Goal: Check status: Check status

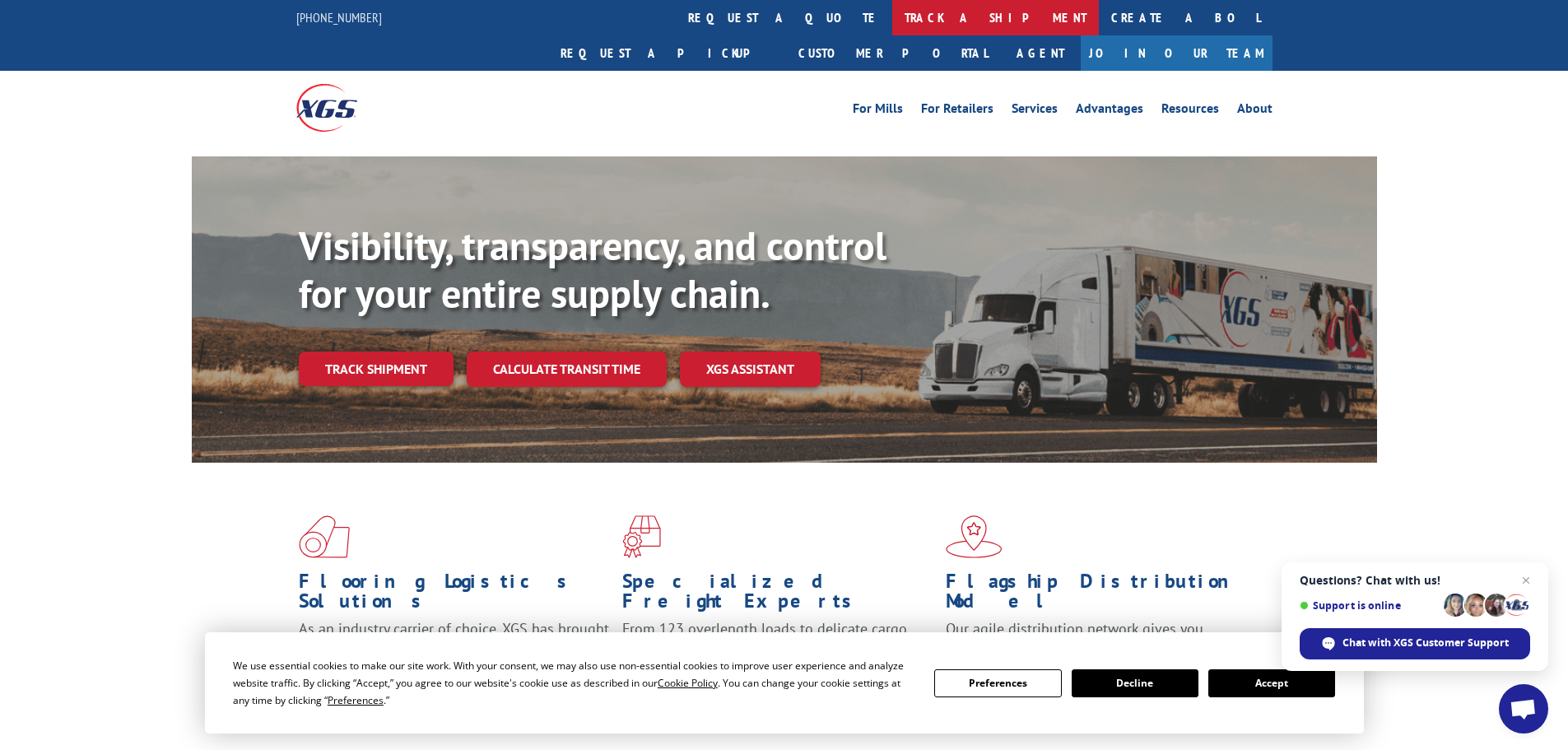
click at [892, 26] on link "track a shipment" at bounding box center [995, 18] width 207 height 35
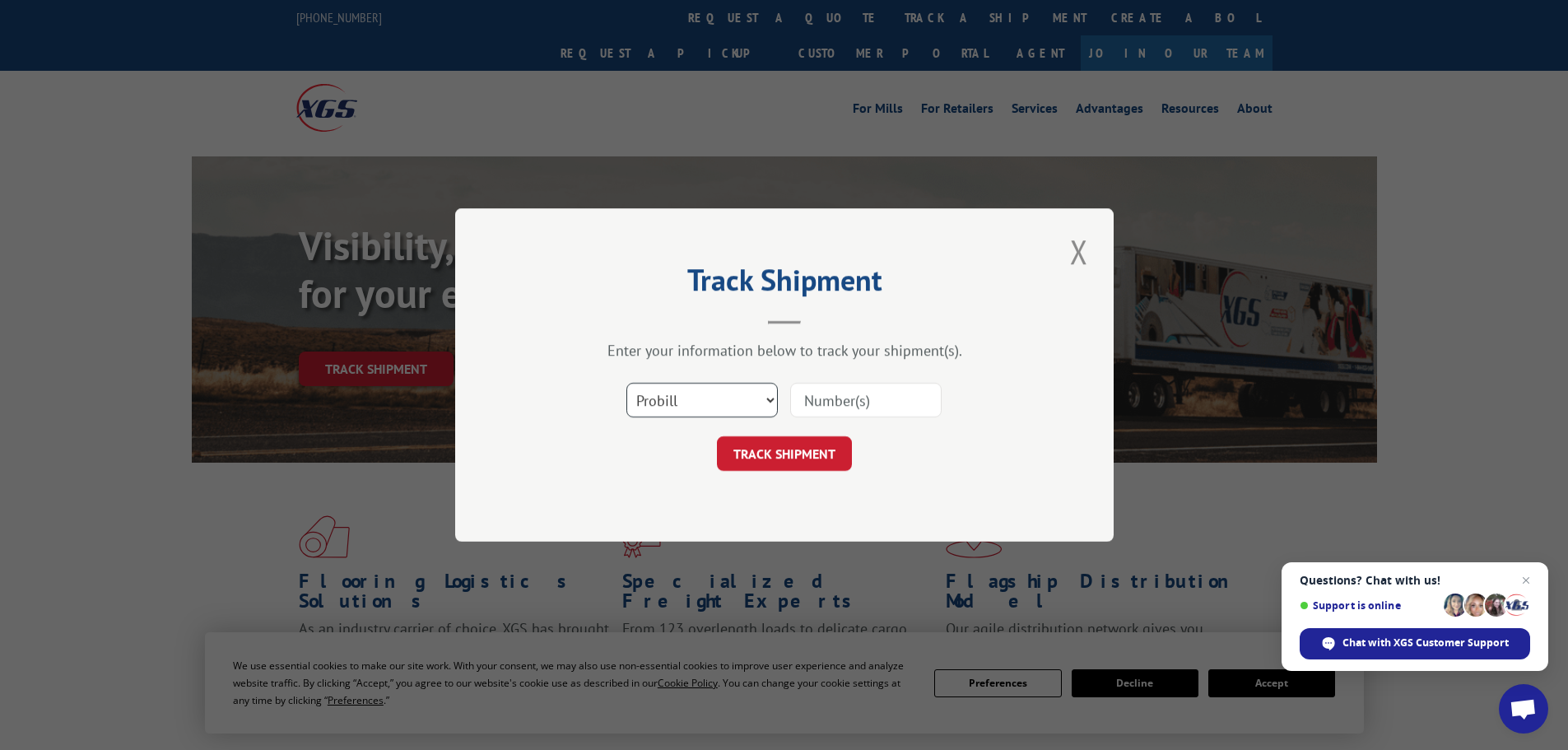
click at [692, 414] on select "Select category... Probill BOL PO" at bounding box center [702, 400] width 151 height 34
select select "bol"
click at [626, 383] on select "Select category... Probill BOL PO" at bounding box center [702, 400] width 151 height 34
click at [846, 401] on input at bounding box center [866, 400] width 151 height 34
paste input "4896176"
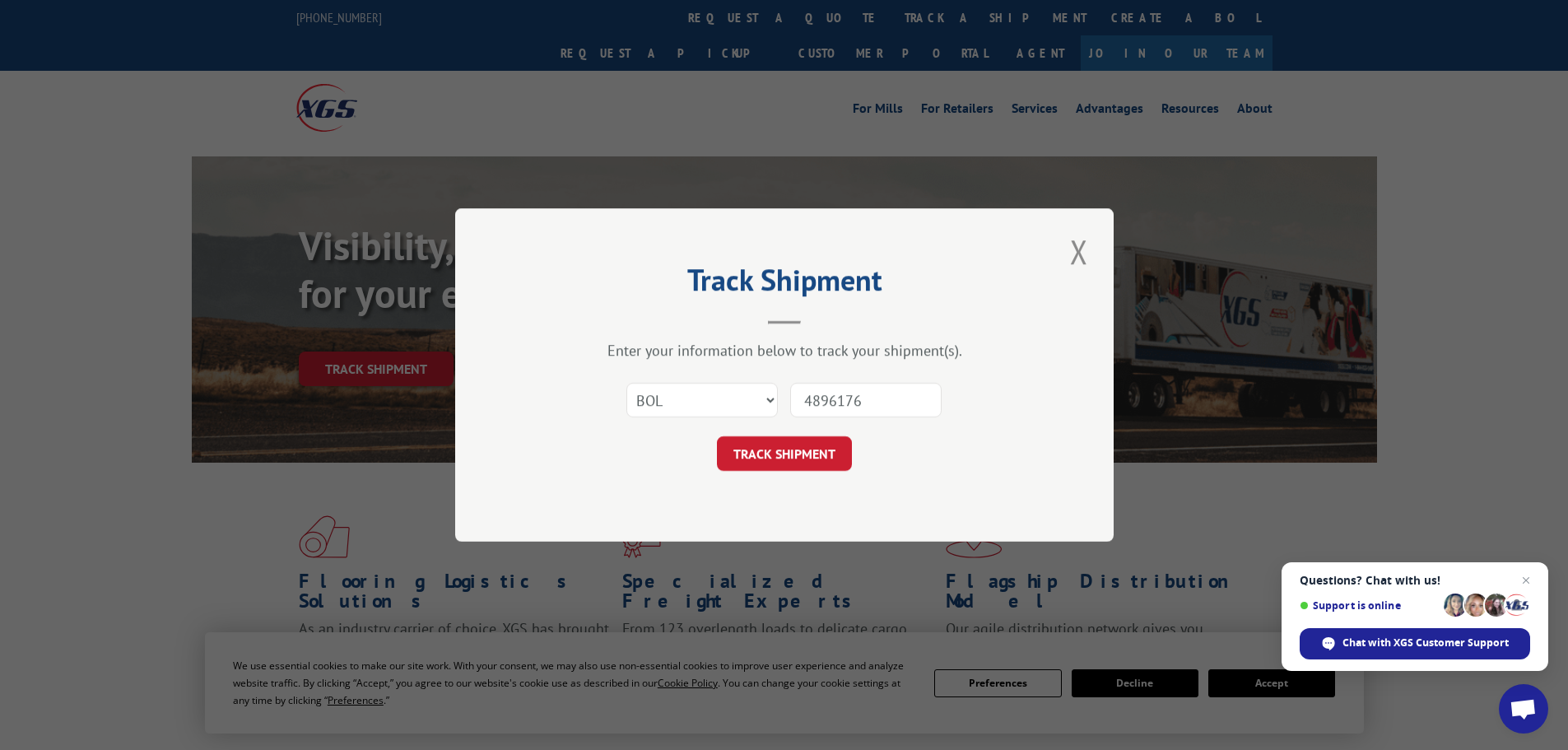
type input "4896176"
click at [787, 473] on div "Track Shipment Enter your information below to track your shipment(s). Select c…" at bounding box center [784, 375] width 658 height 334
click at [789, 457] on button "TRACK SHIPMENT" at bounding box center [784, 453] width 135 height 34
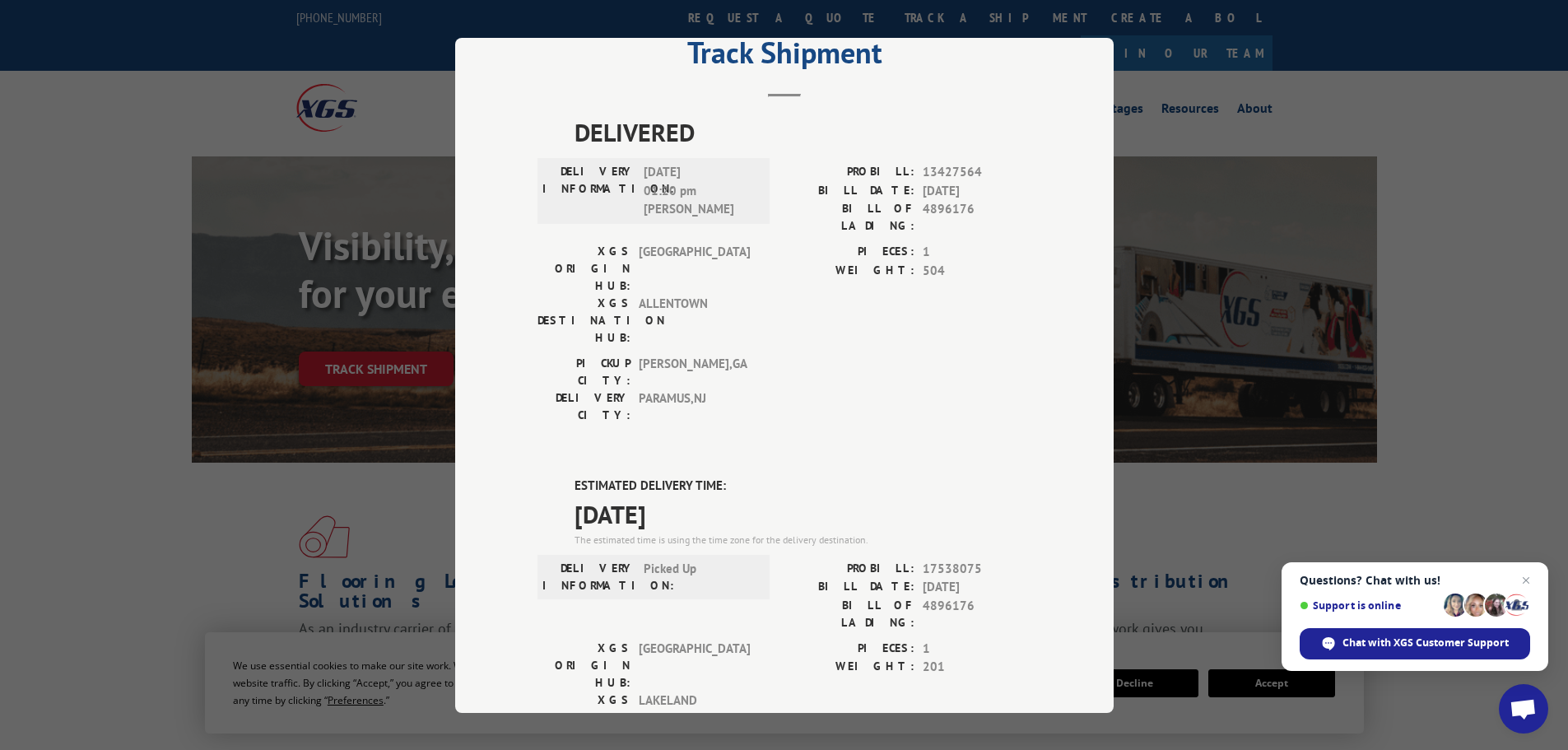
scroll to position [83, 0]
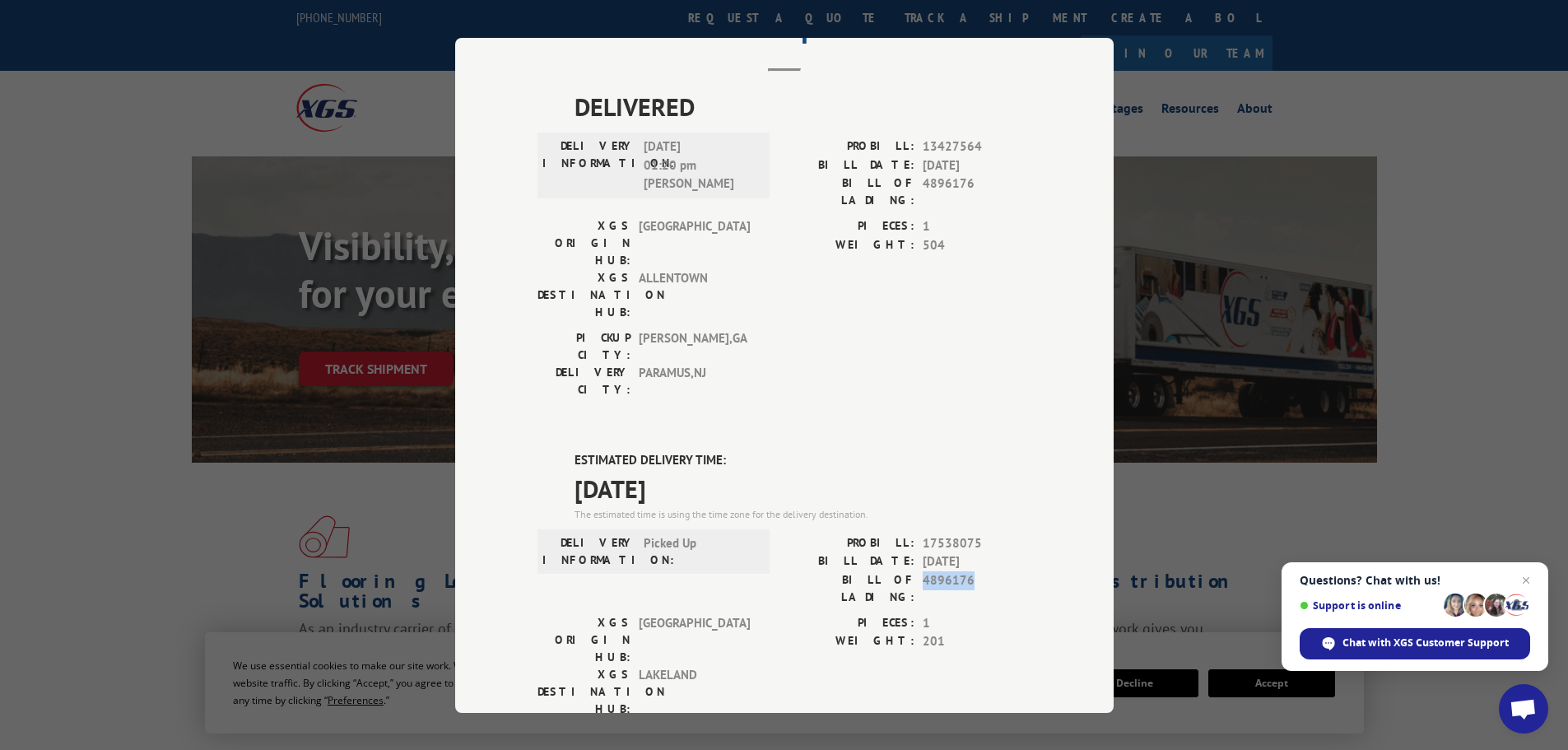
drag, startPoint x: 965, startPoint y: 484, endPoint x: 917, endPoint y: 486, distance: 48.0
click at [922, 570] on span "4896176" at bounding box center [976, 587] width 108 height 34
copy span "4896176"
click at [1414, 146] on div "Track Shipment DELIVERED DELIVERY INFORMATION: [DATE] 01:20 pm [PERSON_NAME]: 1…" at bounding box center [784, 375] width 1568 height 750
click at [1103, 78] on div "Track Shipment DELIVERED DELIVERY INFORMATION: [DATE] 01:20 pm [PERSON_NAME]: 1…" at bounding box center [784, 375] width 658 height 675
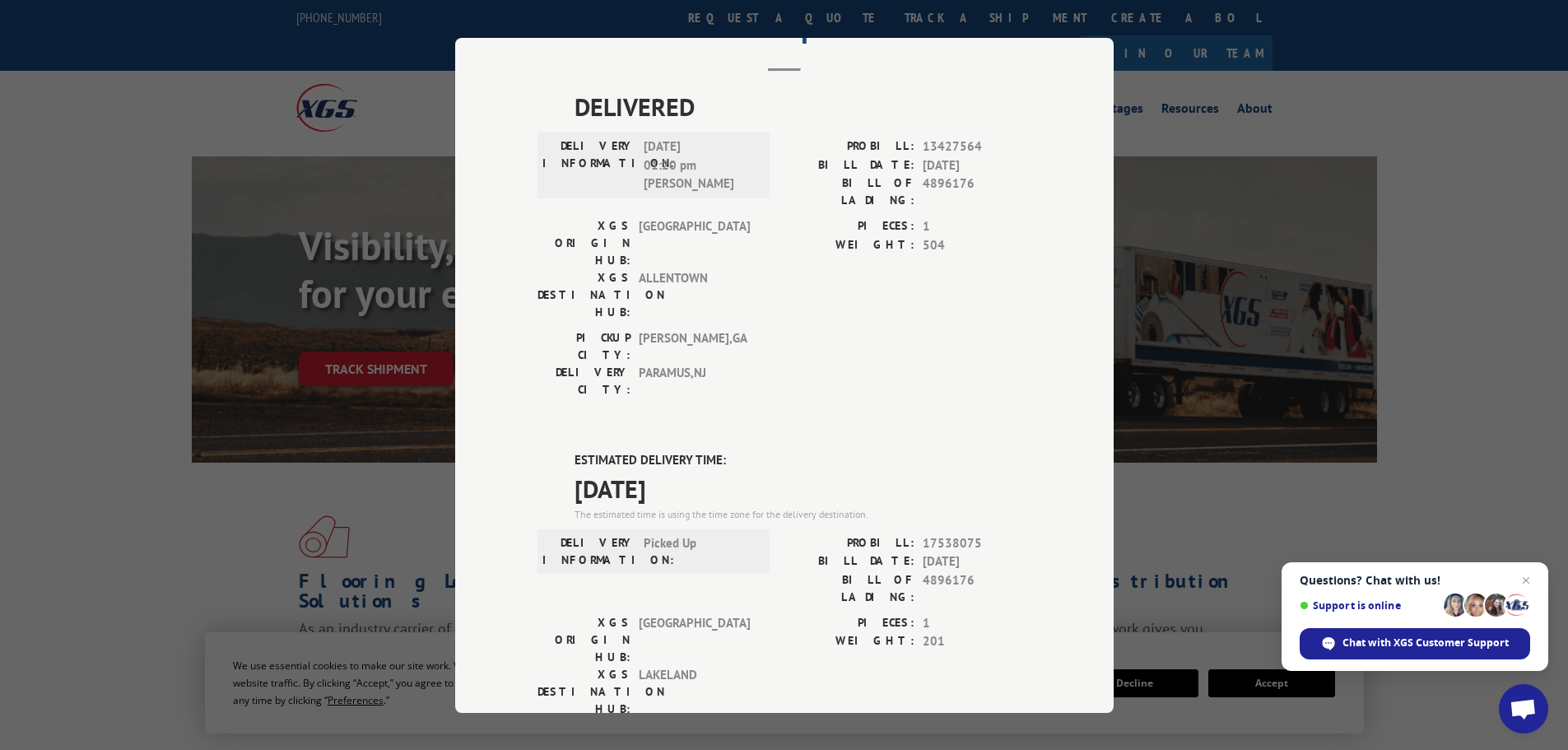
click at [1410, 79] on div "Track Shipment DELIVERED DELIVERY INFORMATION: [DATE] 01:20 pm [PERSON_NAME]: 1…" at bounding box center [784, 375] width 1568 height 750
click at [1233, 415] on div "Track Shipment DELIVERED DELIVERY INFORMATION: [DATE] 01:20 pm [PERSON_NAME]: 1…" at bounding box center [784, 375] width 1568 height 750
click at [107, 93] on div "Track Shipment DELIVERED DELIVERY INFORMATION: [DATE] 01:20 pm [PERSON_NAME]: 1…" at bounding box center [784, 375] width 1568 height 750
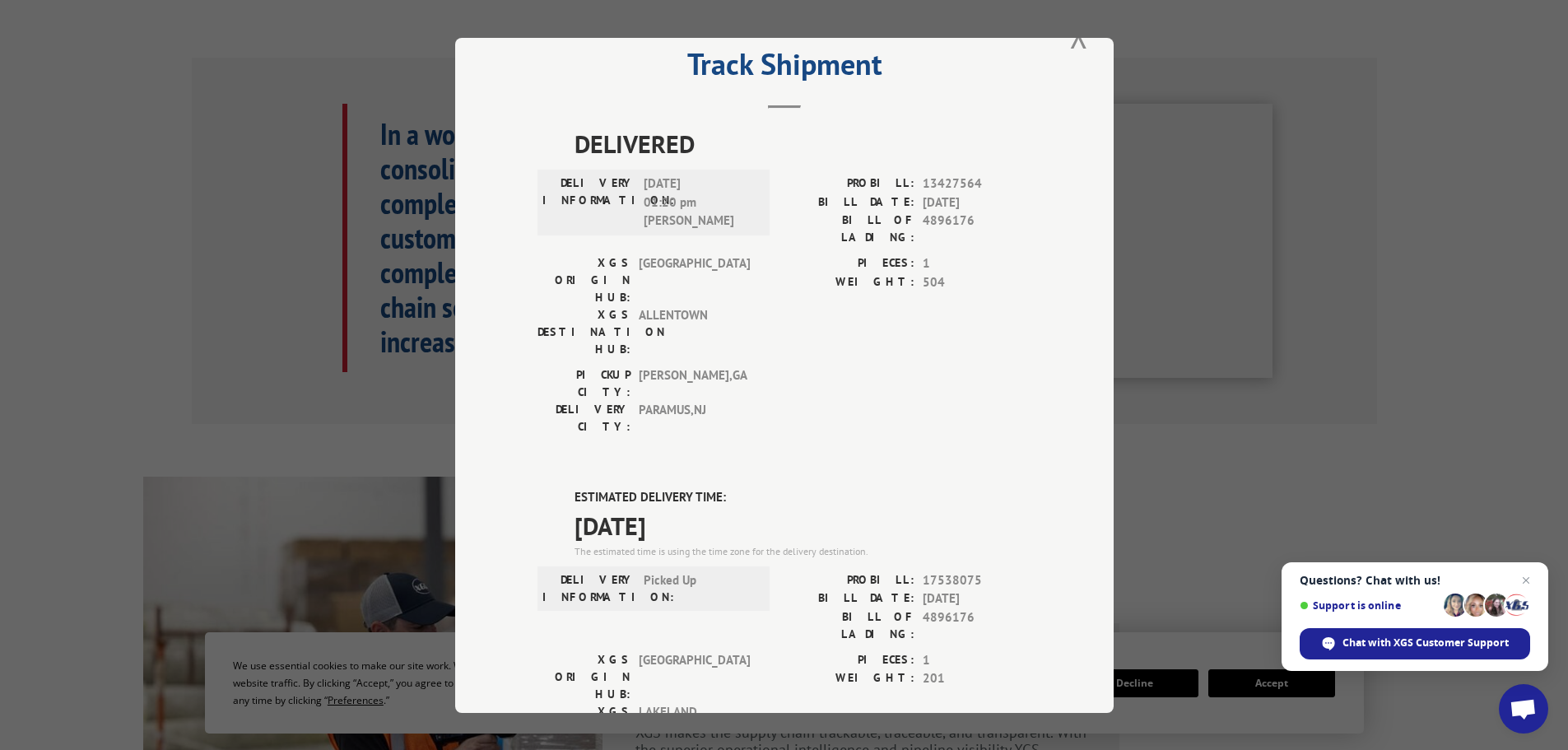
scroll to position [0, 0]
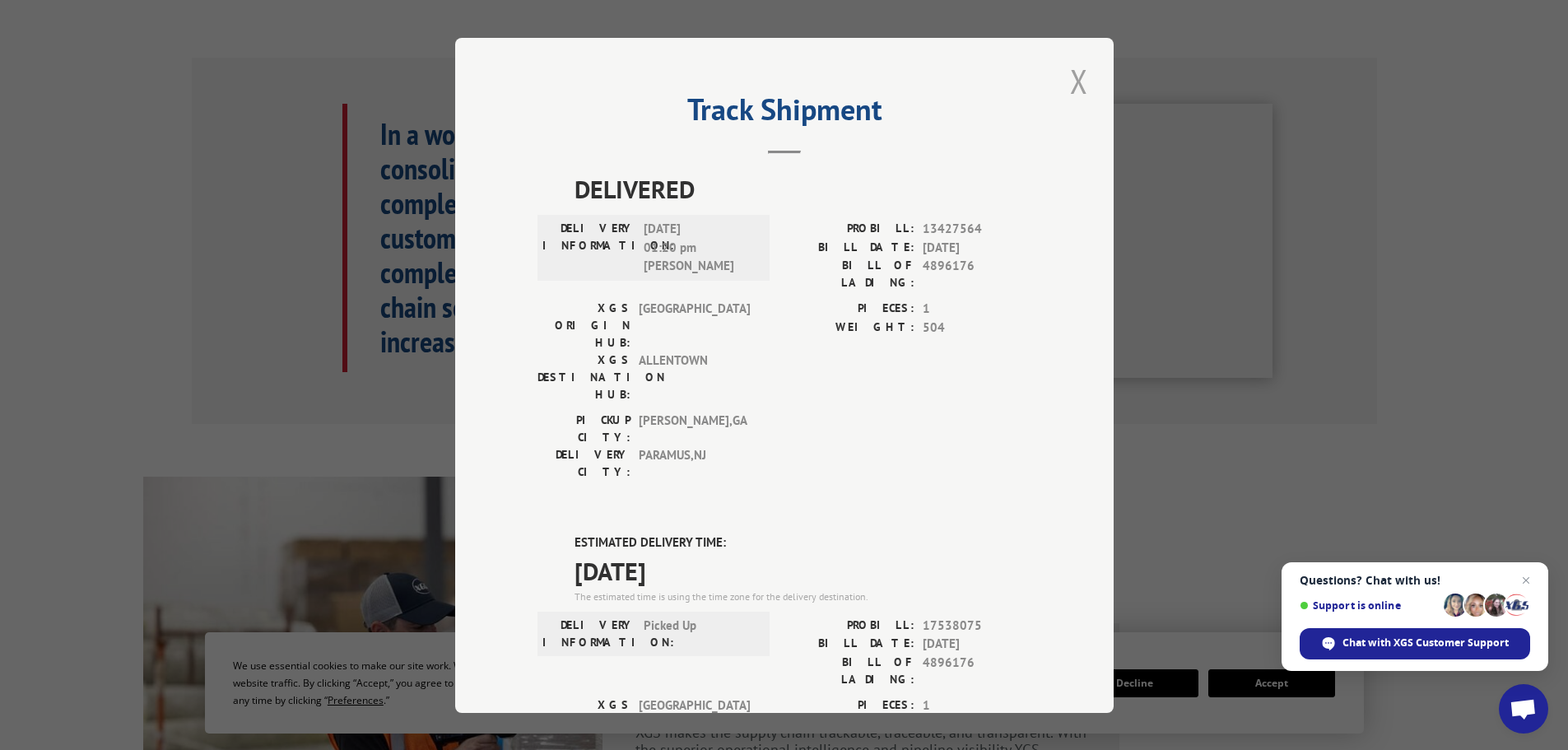
click at [1074, 87] on button "Close modal" at bounding box center [1079, 80] width 28 height 45
